Goal: Task Accomplishment & Management: Complete application form

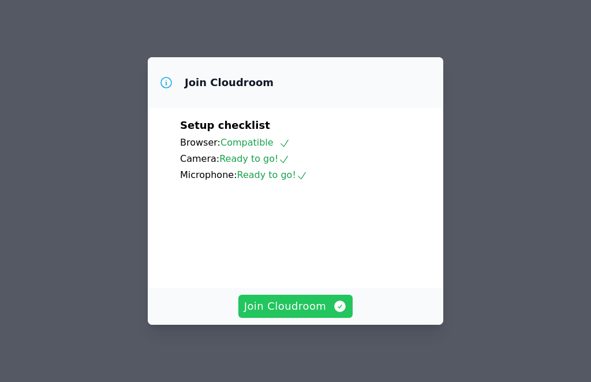
click at [306, 310] on span "Join Cloudroom" at bounding box center [295, 306] width 103 height 16
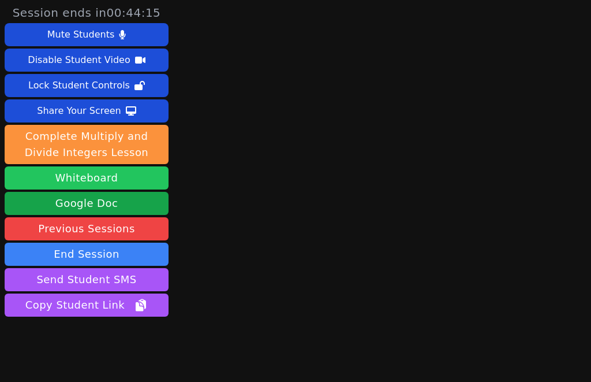
click at [106, 178] on button "Whiteboard" at bounding box center [87, 177] width 164 height 23
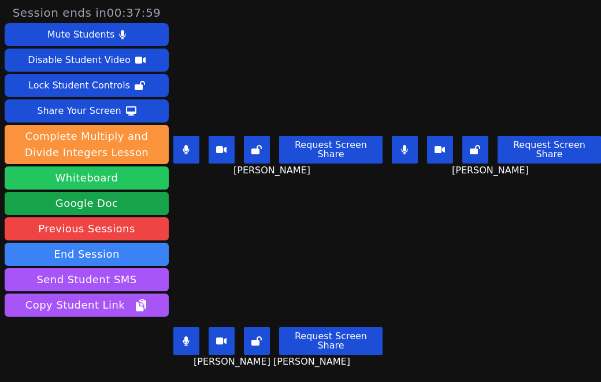
click at [139, 172] on button "Whiteboard" at bounding box center [87, 177] width 164 height 23
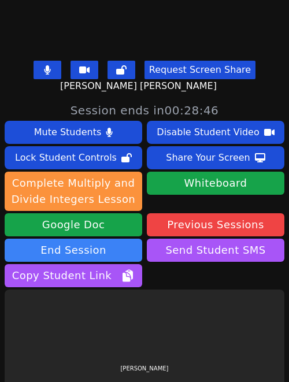
scroll to position [353, 0]
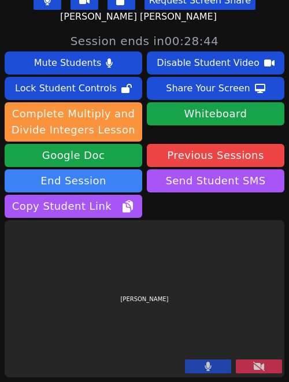
click at [259, 374] on div at bounding box center [233, 367] width 97 height 16
click at [256, 372] on button at bounding box center [259, 366] width 46 height 14
click at [256, 366] on icon at bounding box center [259, 366] width 12 height 9
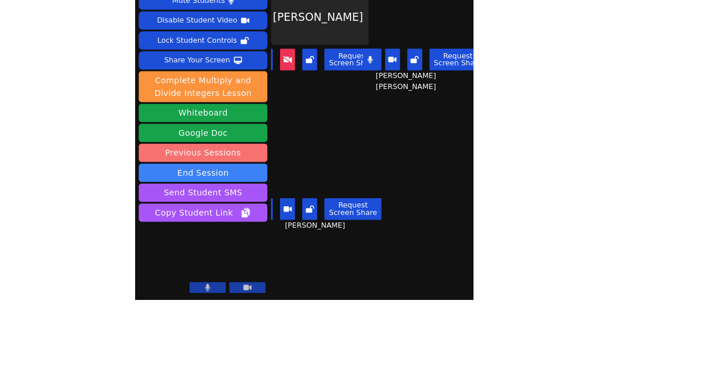
scroll to position [34, 0]
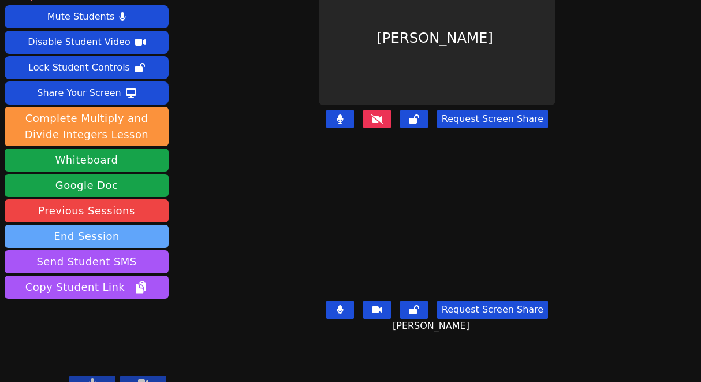
click at [123, 225] on button "End Session" at bounding box center [87, 236] width 164 height 23
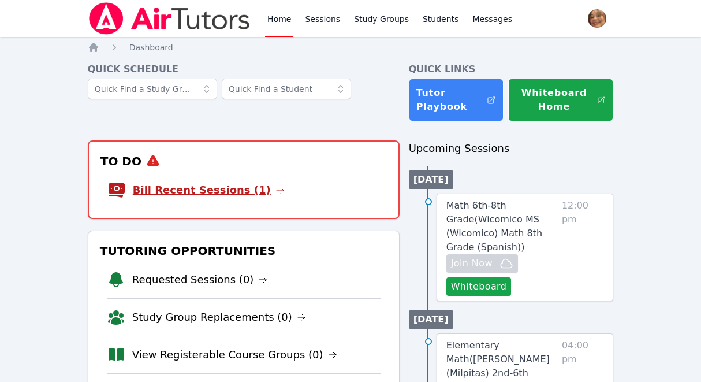
click at [228, 188] on link "Bill Recent Sessions (1)" at bounding box center [209, 190] width 152 height 16
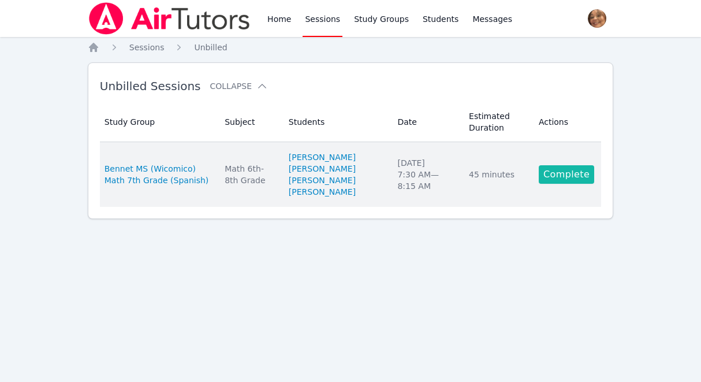
click at [556, 182] on link "Complete" at bounding box center [566, 174] width 55 height 18
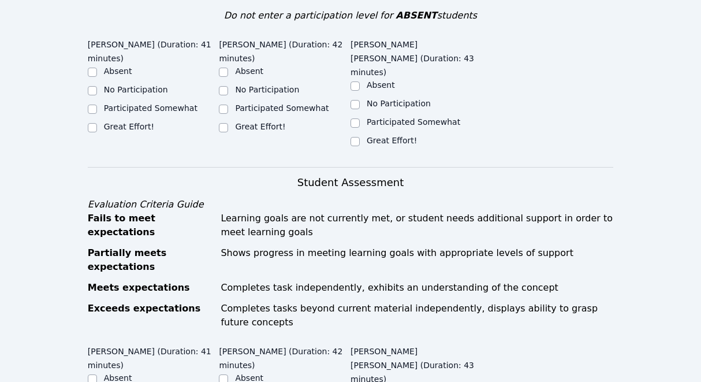
scroll to position [451, 0]
click at [93, 123] on input "Great Effort!" at bounding box center [92, 127] width 9 height 9
checkbox input "true"
click at [219, 123] on input "Great Effort!" at bounding box center [223, 127] width 9 height 9
checkbox input "true"
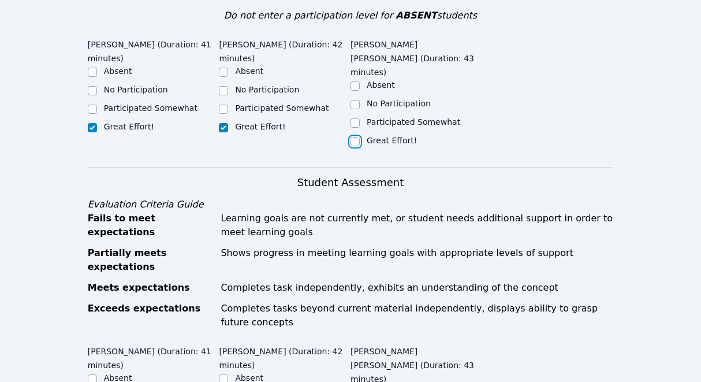
click at [356, 137] on input "Great Effort!" at bounding box center [355, 141] width 9 height 9
checkbox input "true"
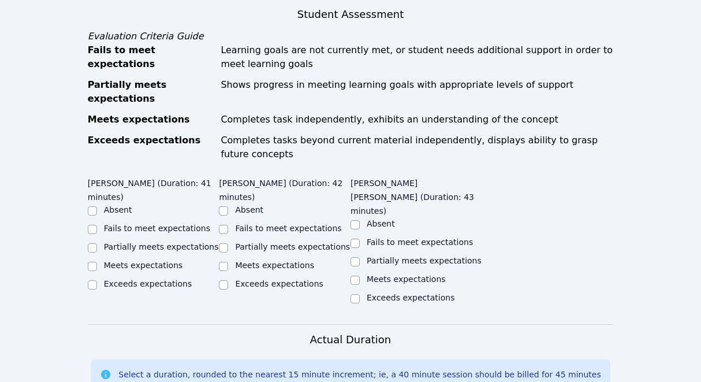
scroll to position [625, 0]
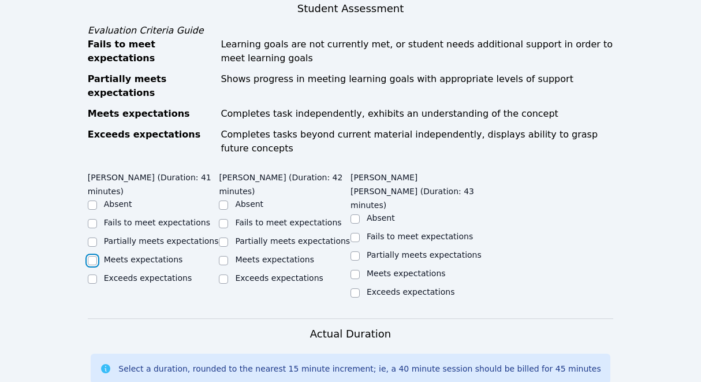
click at [92, 256] on input "Meets expectations" at bounding box center [92, 260] width 9 height 9
checkbox input "true"
click at [225, 256] on input "Meets expectations" at bounding box center [223, 260] width 9 height 9
checkbox input "true"
click at [356, 270] on input "Meets expectations" at bounding box center [355, 274] width 9 height 9
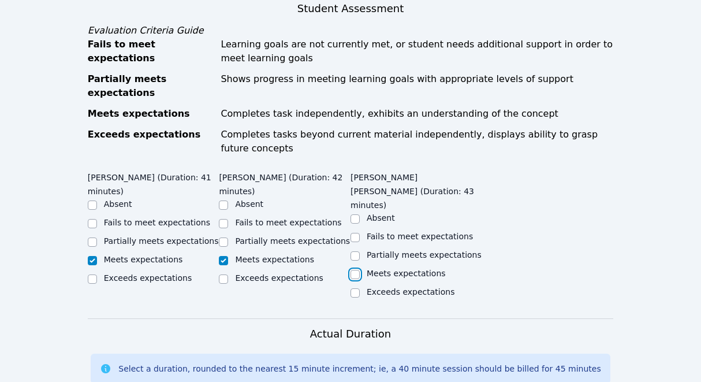
checkbox input "true"
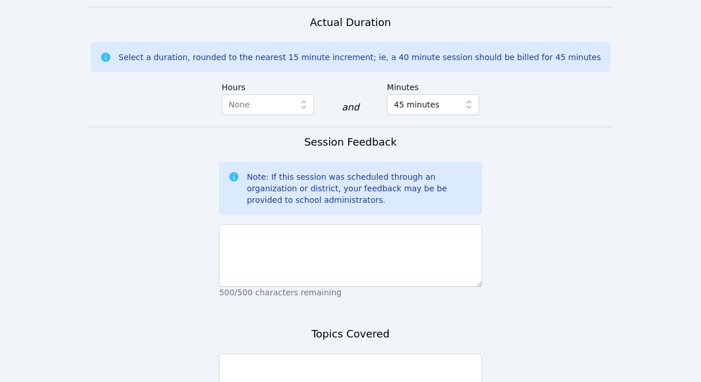
scroll to position [938, 0]
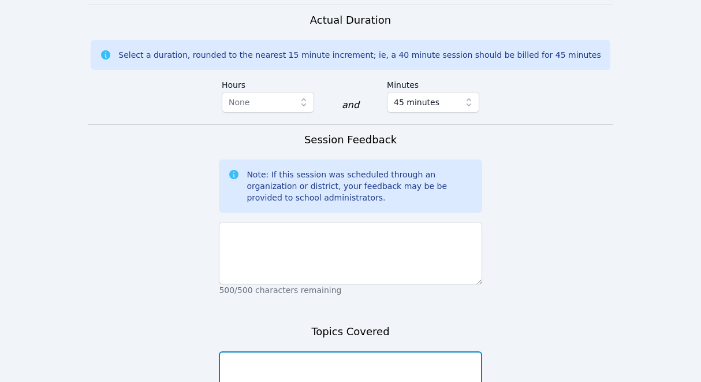
click at [335, 351] on textarea at bounding box center [350, 382] width 263 height 62
drag, startPoint x: 300, startPoint y: 311, endPoint x: 217, endPoint y: 307, distance: 83.3
type textarea "proportional relationships"
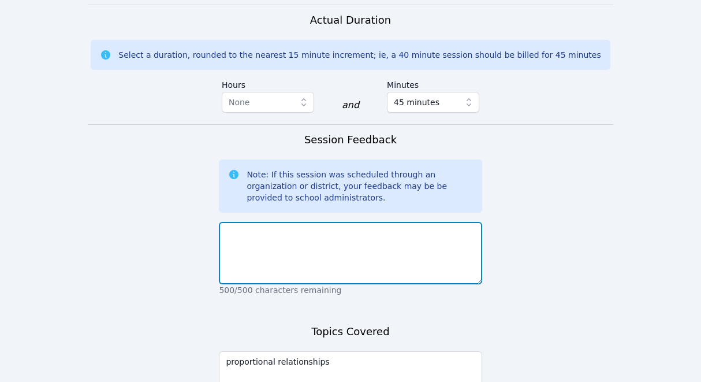
click at [258, 222] on textarea at bounding box center [350, 253] width 263 height 62
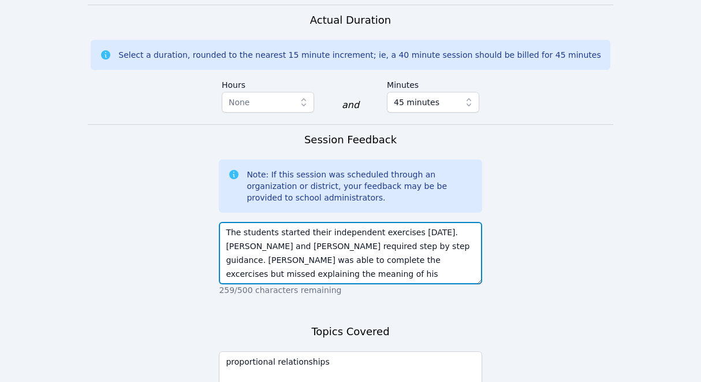
click at [299, 222] on textarea "The students started their independent exercises today. Melani and Brayan requi…" at bounding box center [350, 253] width 263 height 62
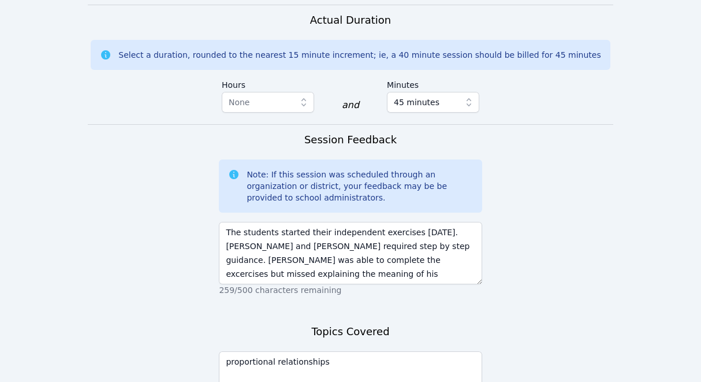
click at [295, 243] on div "Session Feedback Note: If this session was scheduled through an organization or…" at bounding box center [350, 220] width 263 height 176
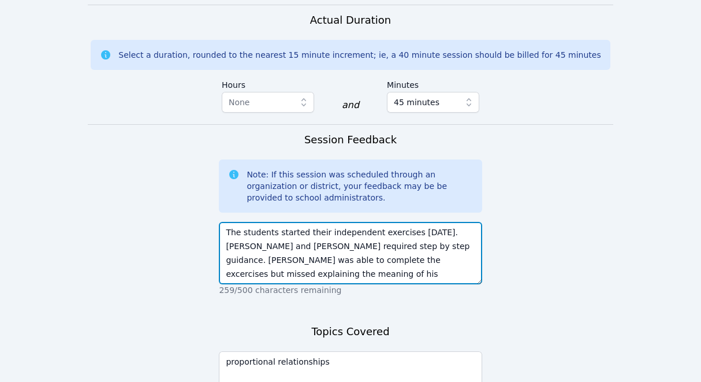
click at [296, 222] on textarea "The students started their independent exercises today. Melani and Brayan requi…" at bounding box center [350, 253] width 263 height 62
click at [426, 222] on textarea "The students started their independent exercises today. Melani and Brayan requi…" at bounding box center [350, 253] width 263 height 62
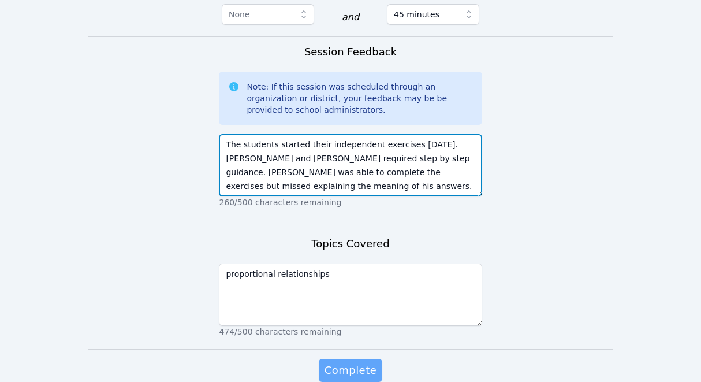
type textarea "The students started their independent exercises today. Melani and Brayan requi…"
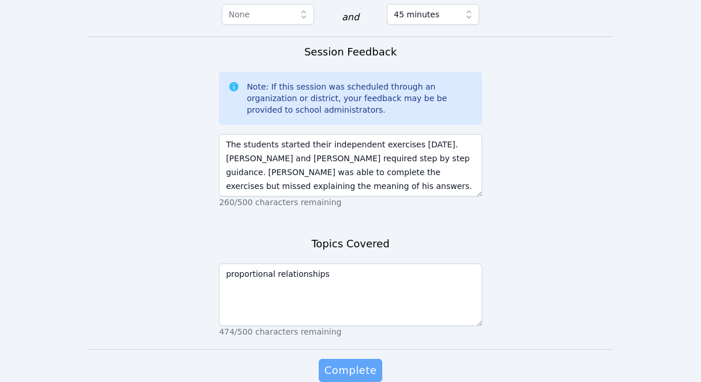
click at [368, 362] on span "Complete" at bounding box center [351, 370] width 52 height 16
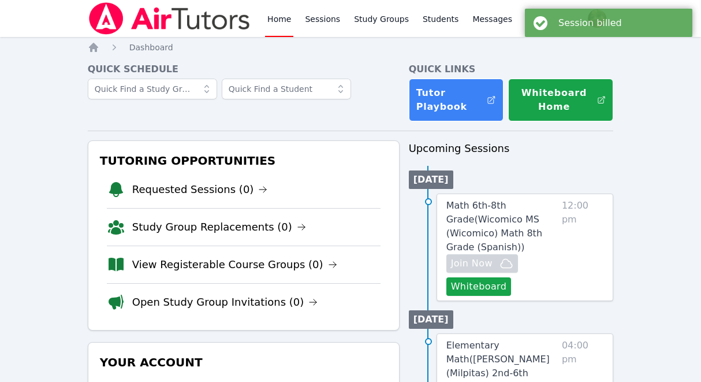
click at [280, 17] on link "Home" at bounding box center [279, 18] width 28 height 37
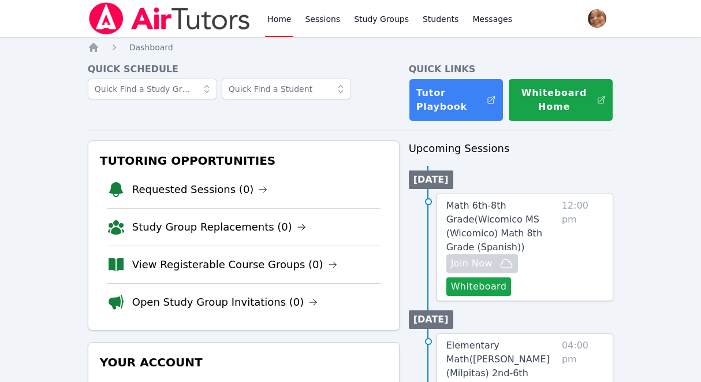
click at [277, 17] on link "Home" at bounding box center [279, 18] width 28 height 37
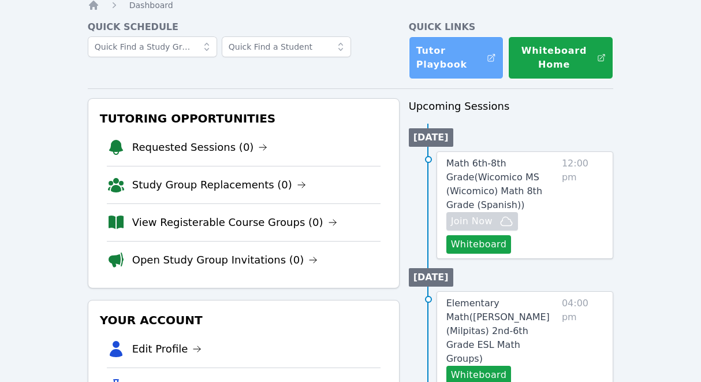
scroll to position [58, 0]
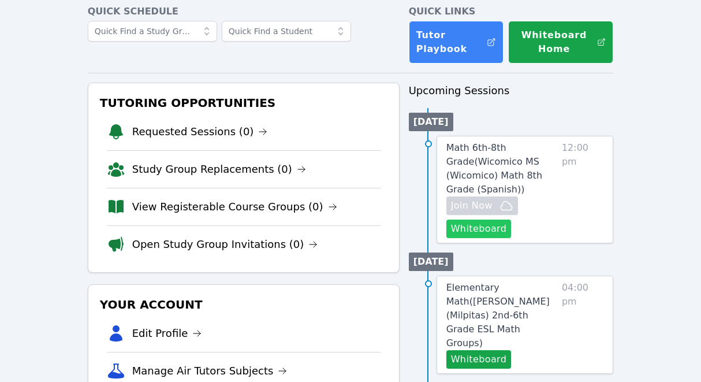
click at [487, 219] on button "Whiteboard" at bounding box center [478, 228] width 65 height 18
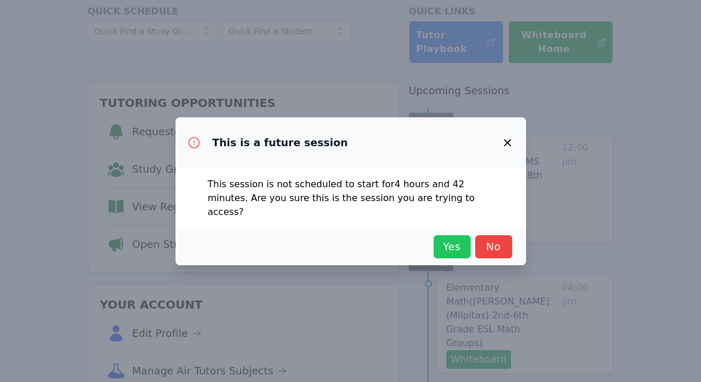
click at [453, 244] on span "Yes" at bounding box center [451, 247] width 25 height 16
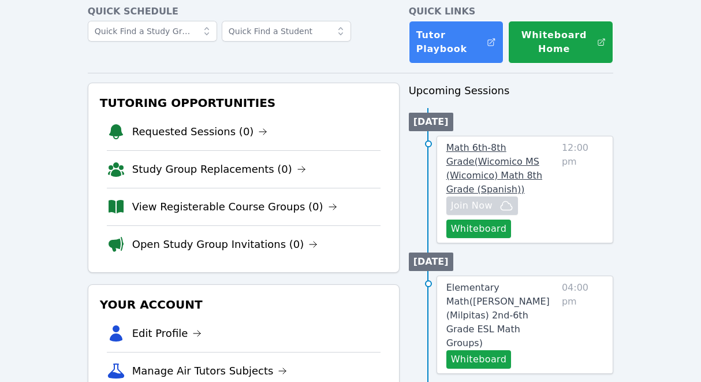
click at [505, 165] on span "Math 6th-8th Grade ( Wicomico MS (Wicomico) Math 8th Grade (Spanish) )" at bounding box center [494, 168] width 96 height 53
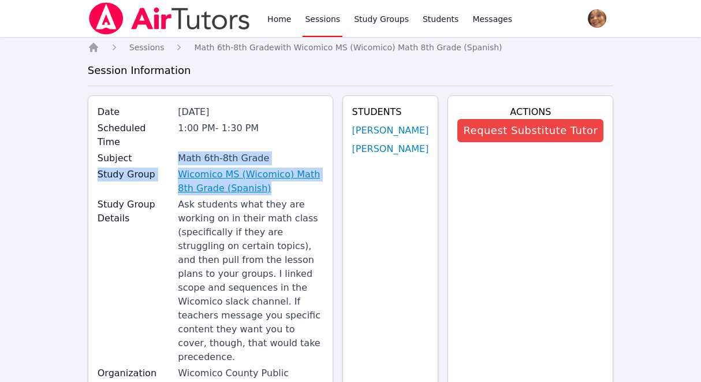
drag, startPoint x: 158, startPoint y: 150, endPoint x: 264, endPoint y: 172, distance: 108.5
click at [264, 172] on div "Date Oct 13, 2025 Scheduled Time 1:00 PM - 1:30 PM Subject Math 6th-8th Grade S…" at bounding box center [210, 265] width 245 height 341
click at [274, 176] on link "Wicomico MS (Wicomico) Math 8th Grade (Spanish)" at bounding box center [250, 181] width 145 height 28
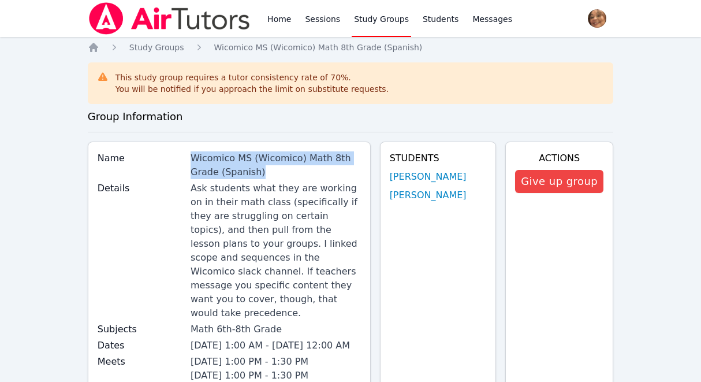
drag, startPoint x: 179, startPoint y: 156, endPoint x: 284, endPoint y: 173, distance: 105.9
click at [284, 173] on div "Name Wicomico MS (Wicomico) Math 8th Grade (Spanish)" at bounding box center [229, 166] width 263 height 30
copy div "Wicomico MS (Wicomico) Math 8th Grade (Spanish)"
